Goal: Task Accomplishment & Management: Complete application form

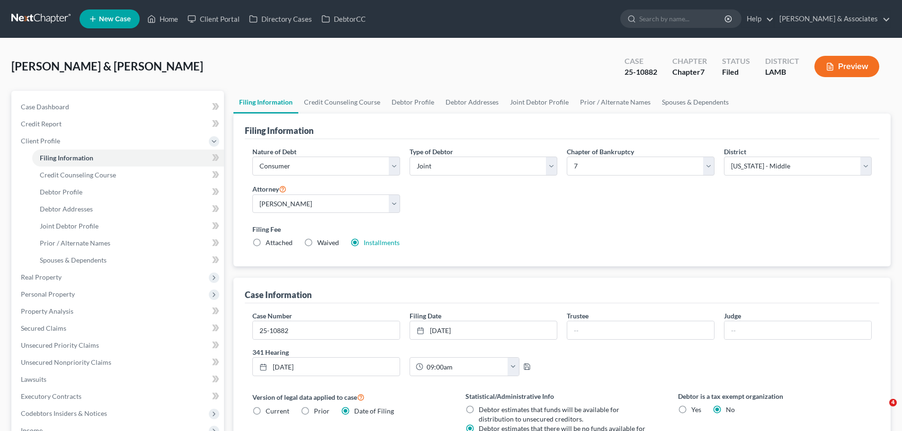
select select "1"
select select "0"
select select "35"
select select "0"
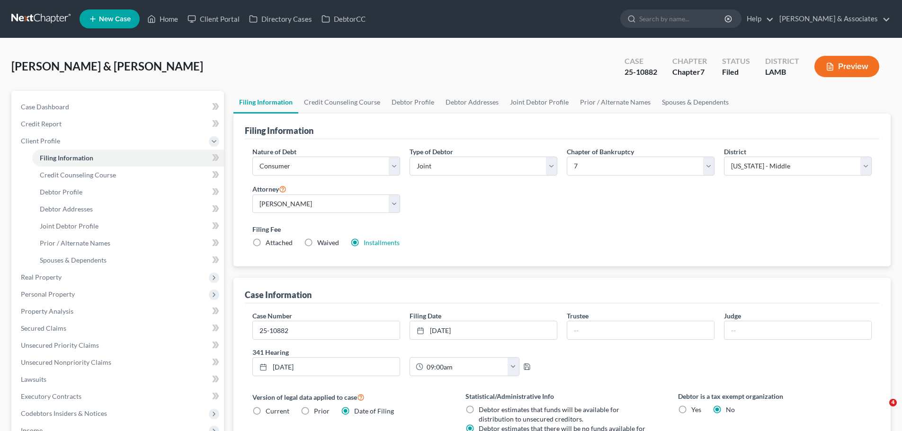
select select "19"
click at [54, 26] on link at bounding box center [41, 18] width 61 height 17
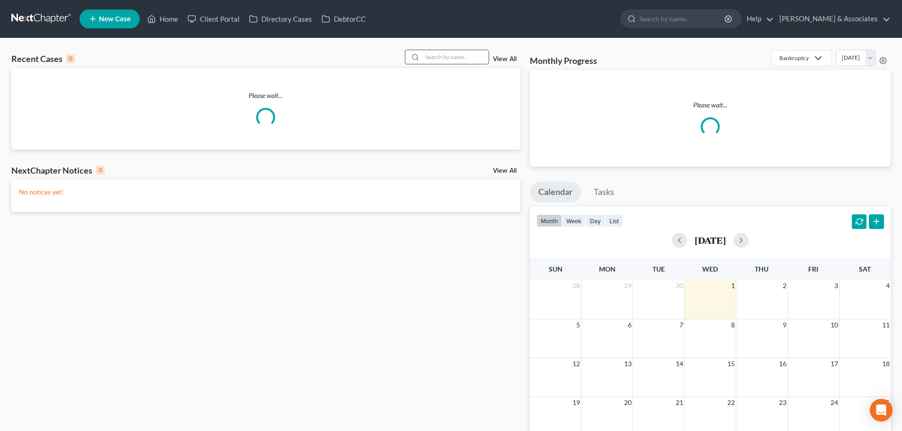
click at [454, 62] on input "search" at bounding box center [455, 57] width 66 height 14
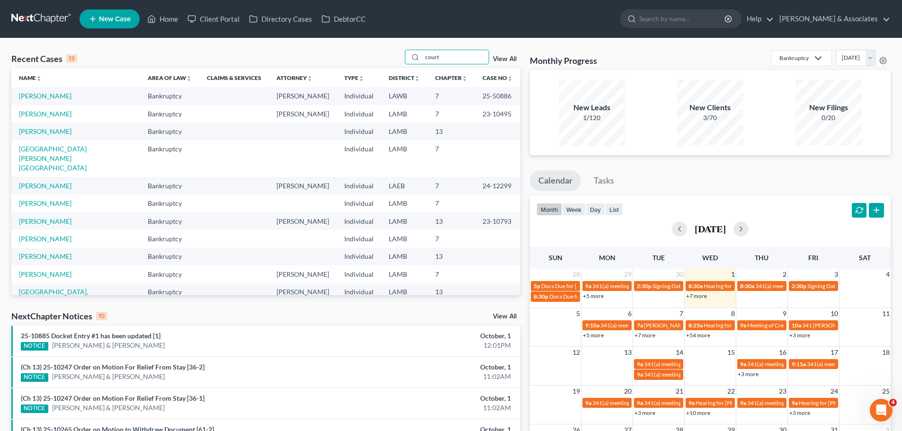
type input "court"
click at [55, 95] on link "[PERSON_NAME]" at bounding box center [45, 96] width 53 height 8
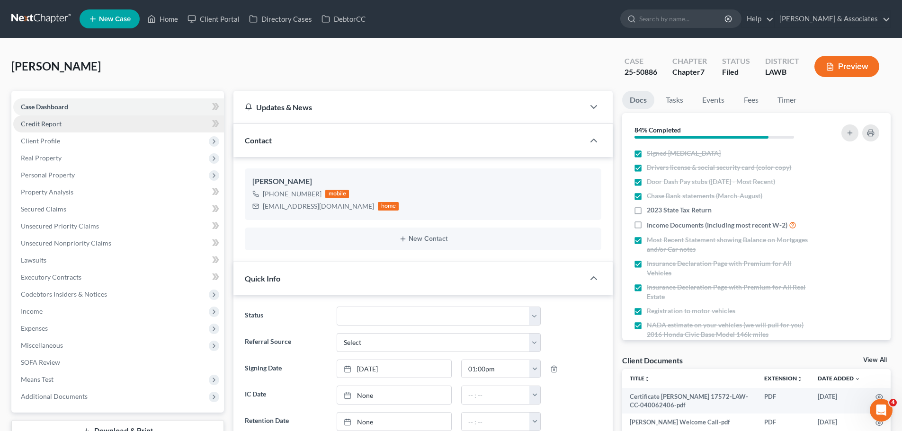
scroll to position [974, 0]
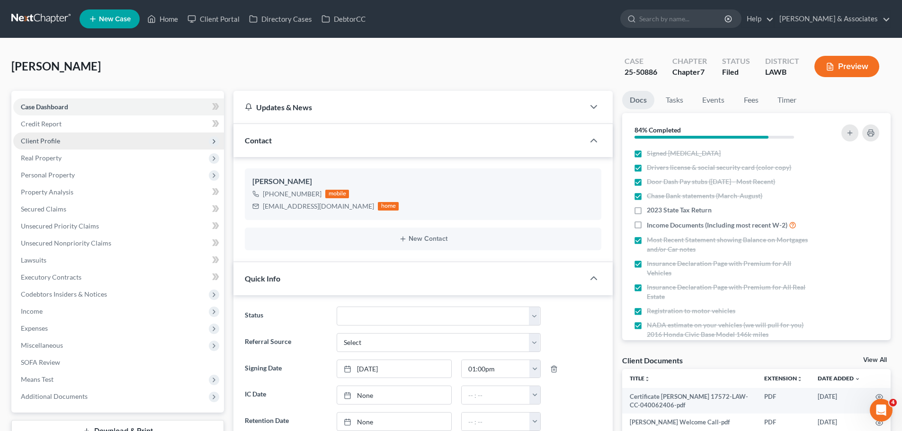
click at [33, 143] on span "Client Profile" at bounding box center [40, 141] width 39 height 8
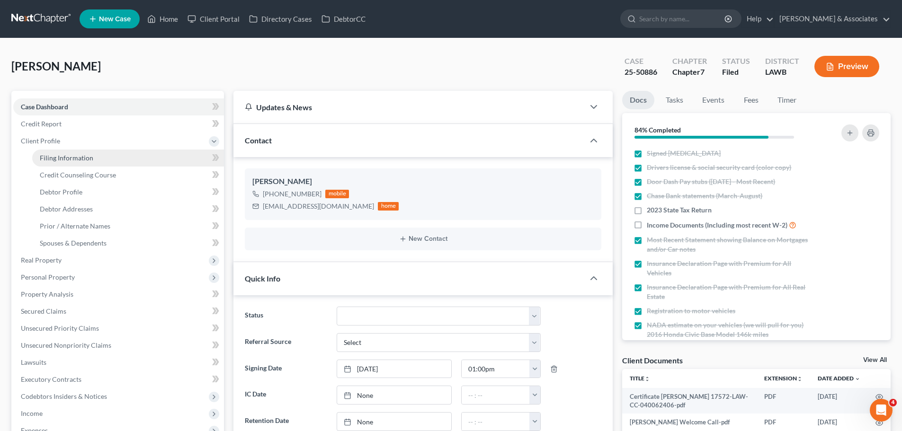
click at [57, 160] on span "Filing Information" at bounding box center [66, 158] width 53 height 8
select select "1"
select select "0"
select select "19"
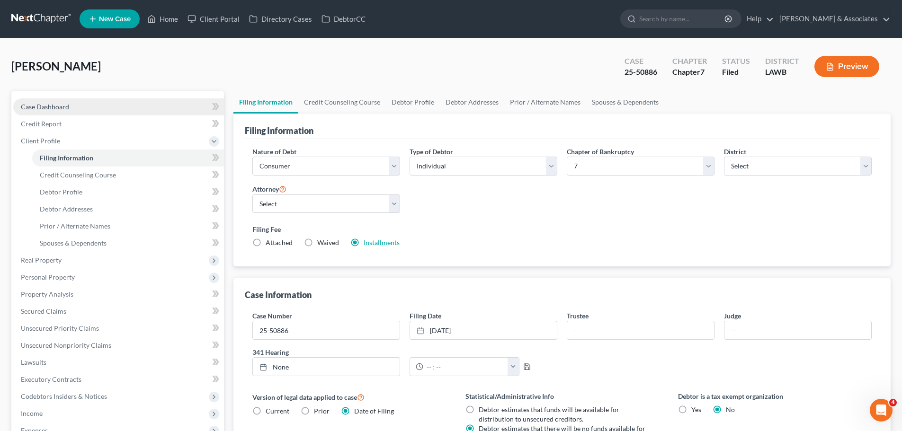
click at [118, 110] on link "Case Dashboard" at bounding box center [118, 106] width 211 height 17
